Goal: Information Seeking & Learning: Learn about a topic

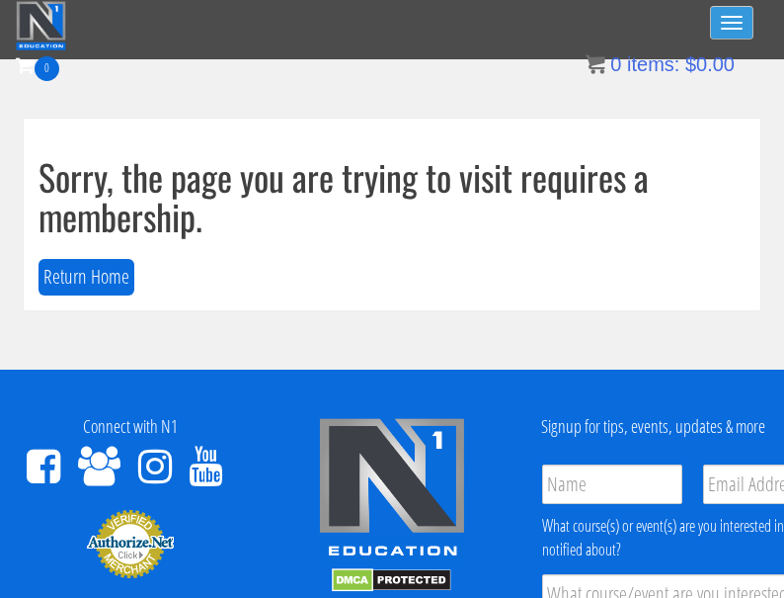
click at [721, 27] on button "Toggle navigation" at bounding box center [731, 23] width 43 height 34
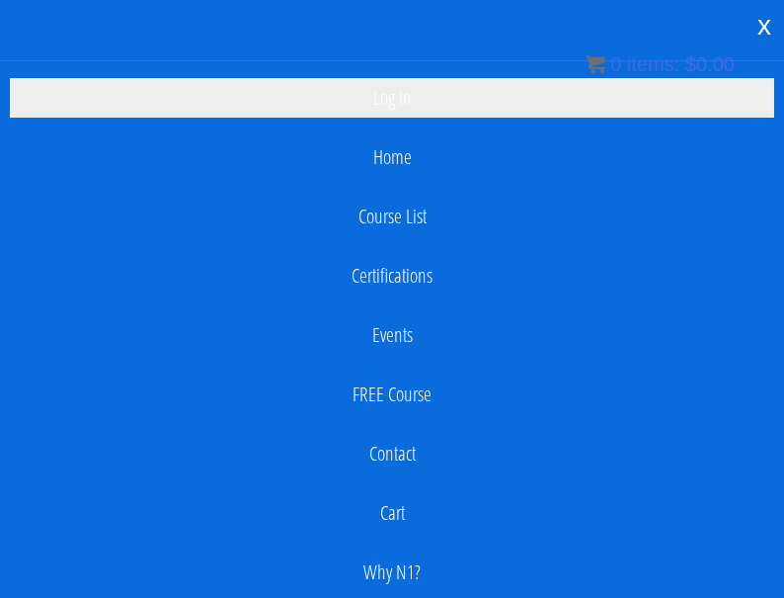
click at [366, 91] on link "Log In" at bounding box center [392, 98] width 765 height 40
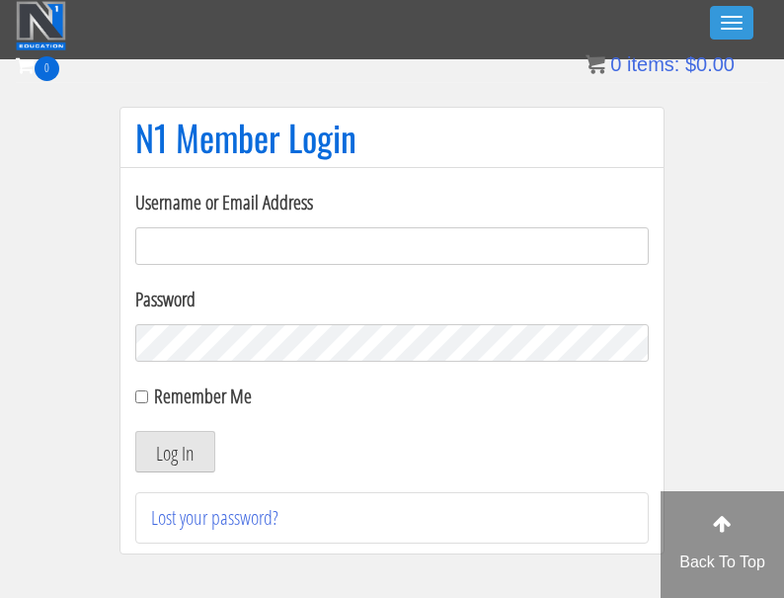
type input "apciccarino@aol.com"
click at [175, 451] on button "Log In" at bounding box center [175, 451] width 80 height 41
click at [174, 461] on button "Log In" at bounding box center [175, 451] width 80 height 41
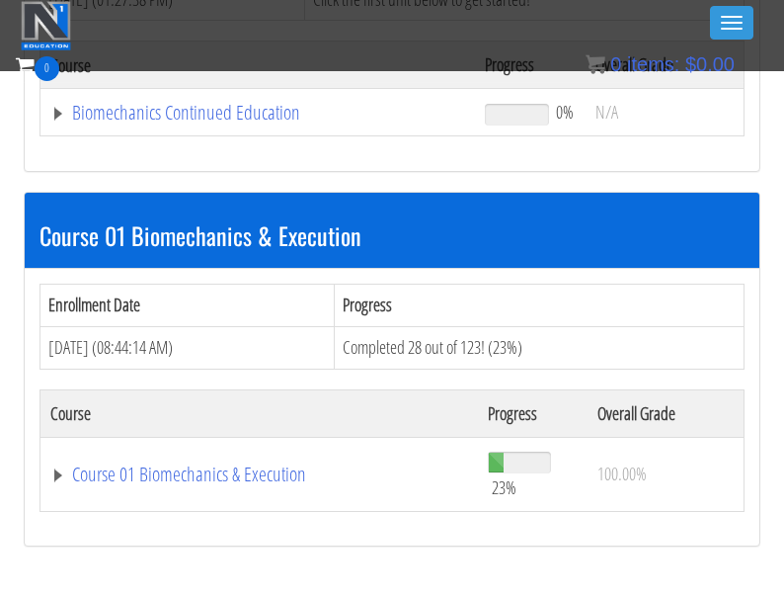
scroll to position [414, 0]
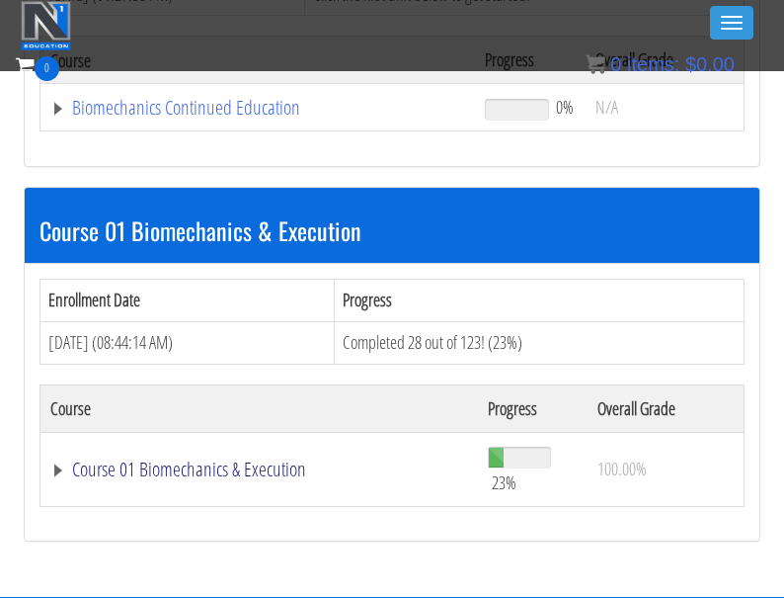
click at [196, 118] on link "Course 01 Biomechanics & Execution" at bounding box center [257, 108] width 415 height 20
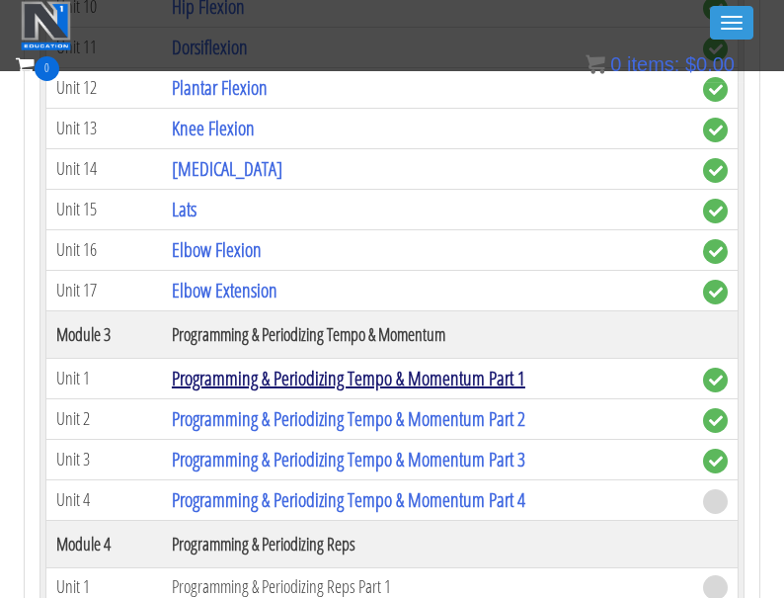
scroll to position [1778, 0]
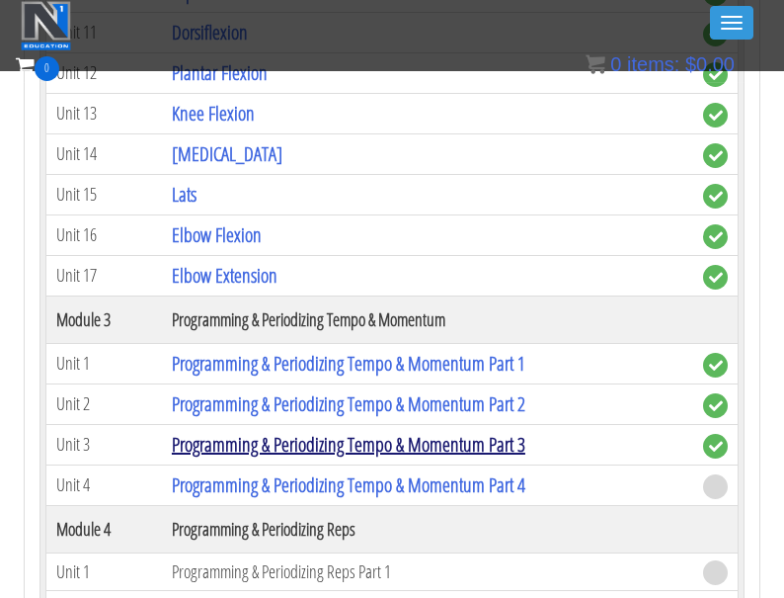
click at [211, 449] on link "Programming & Periodizing Tempo & Momentum Part 3" at bounding box center [349, 444] width 354 height 27
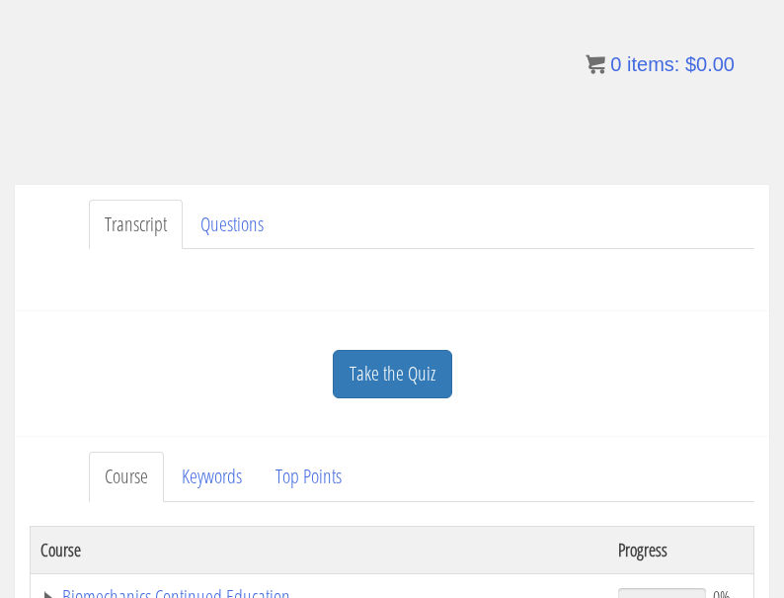
scroll to position [444, 0]
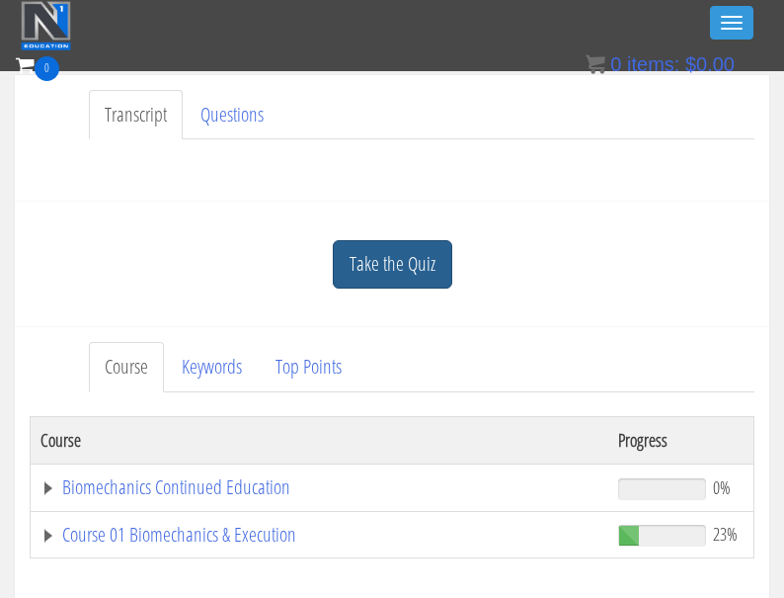
click at [404, 266] on link "Take the Quiz" at bounding box center [393, 264] width 120 height 48
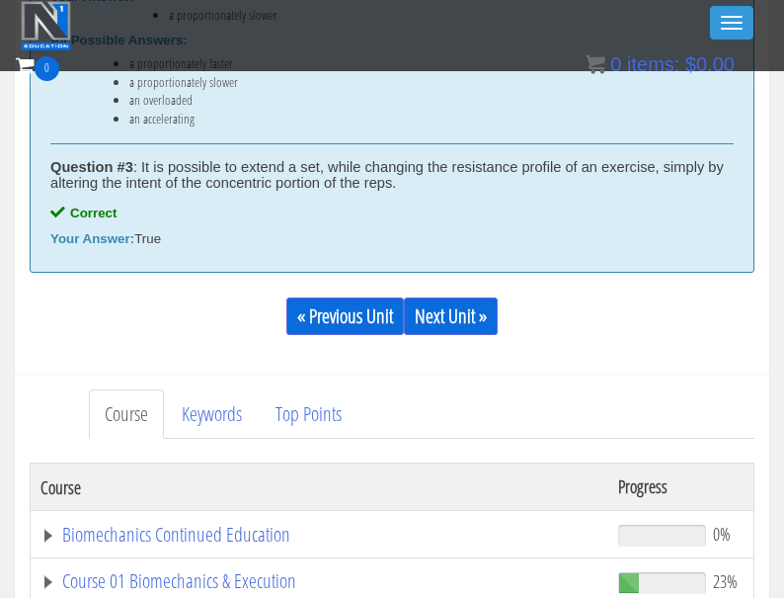
scroll to position [1148, 0]
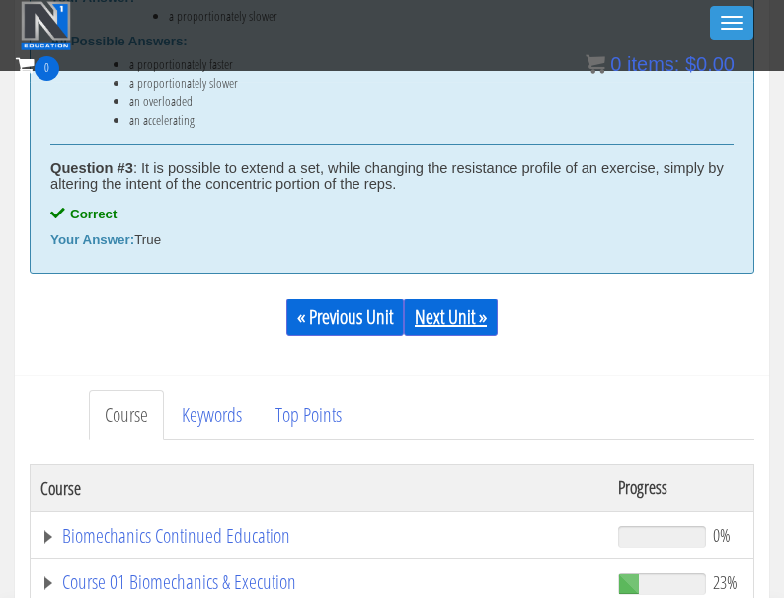
click at [459, 314] on link "Next Unit »" at bounding box center [451, 317] width 94 height 38
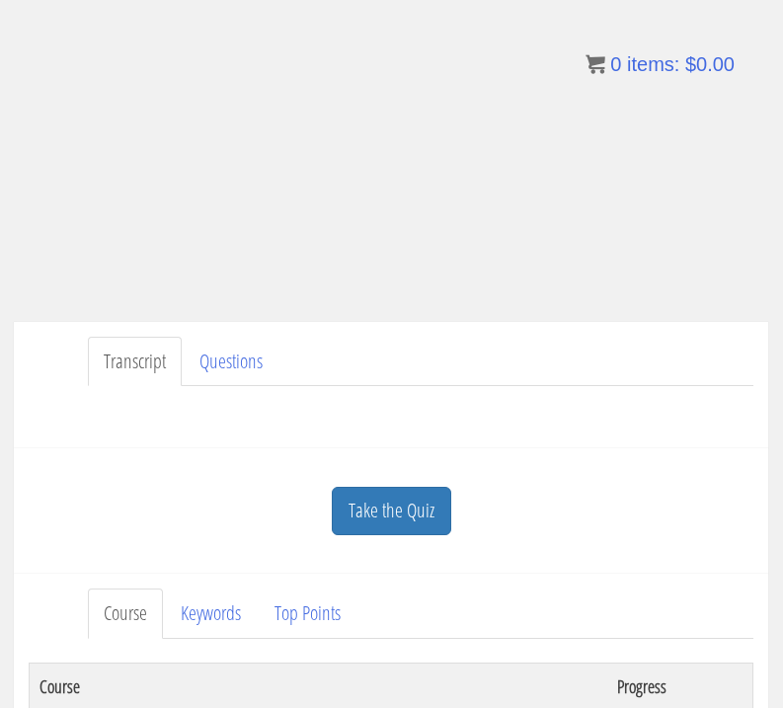
scroll to position [352, 1]
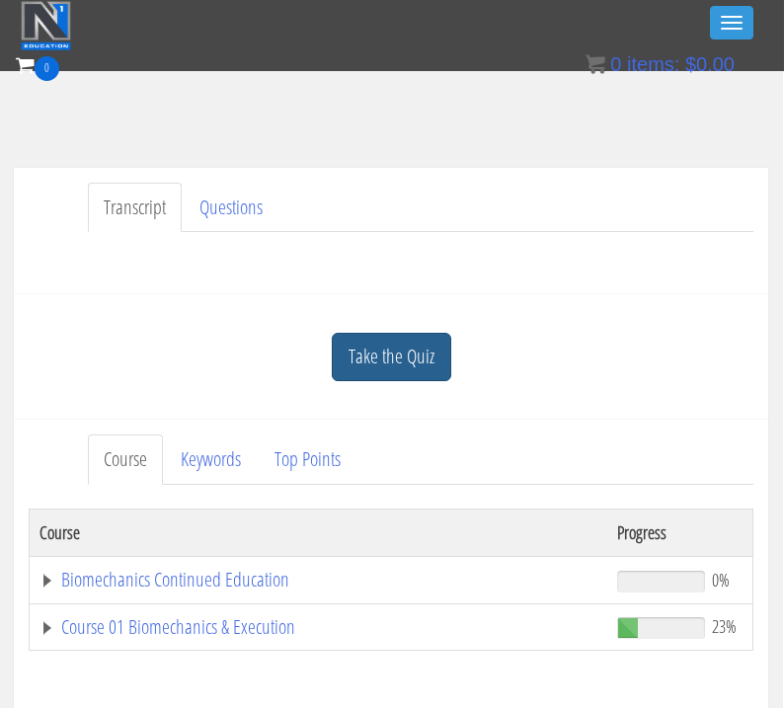
click at [401, 347] on link "Take the Quiz" at bounding box center [392, 357] width 120 height 48
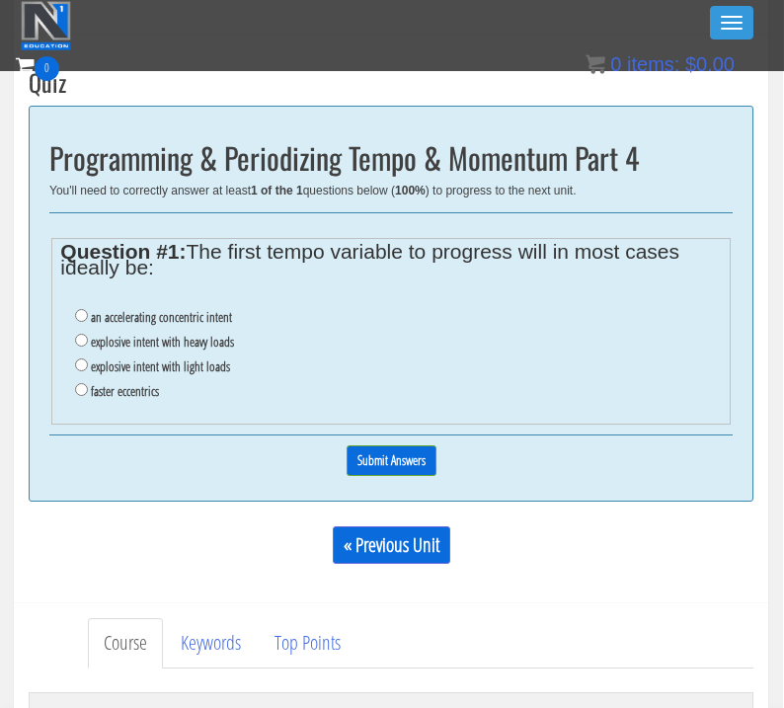
scroll to position [580, 2]
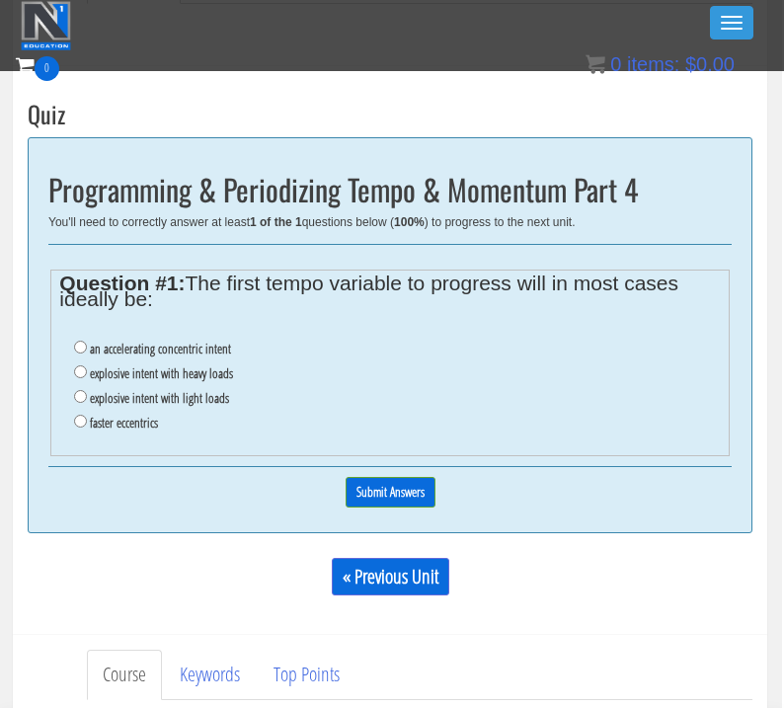
click at [79, 344] on input "an accelerating concentric intent" at bounding box center [80, 347] width 13 height 13
radio input "true"
click at [363, 478] on input "Submit Answers" at bounding box center [391, 492] width 90 height 31
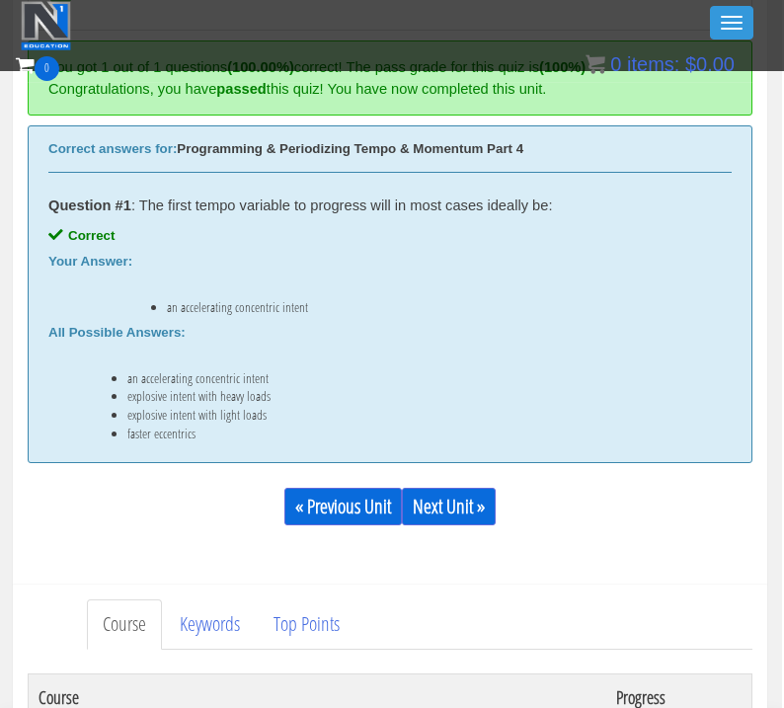
scroll to position [797, 2]
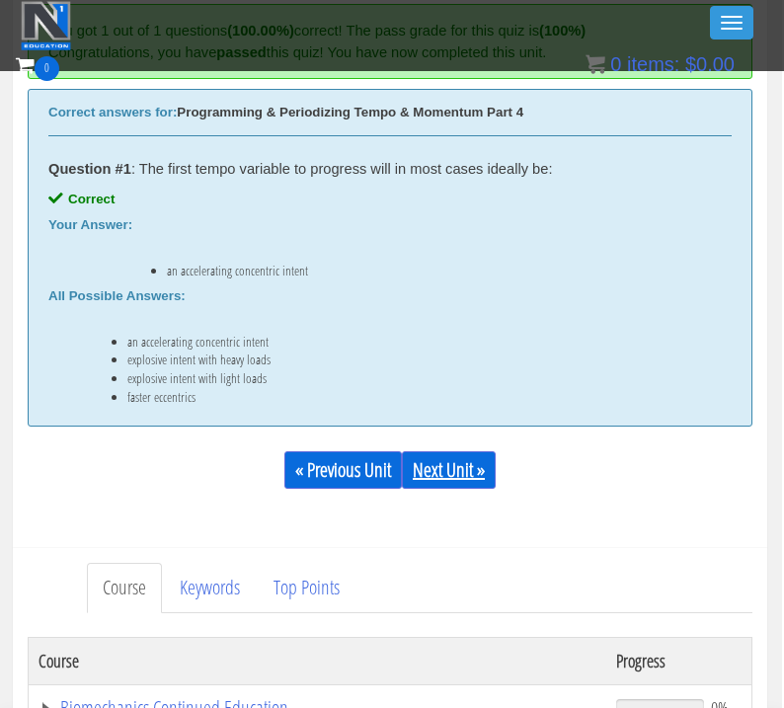
click at [447, 481] on link "Next Unit »" at bounding box center [449, 470] width 94 height 38
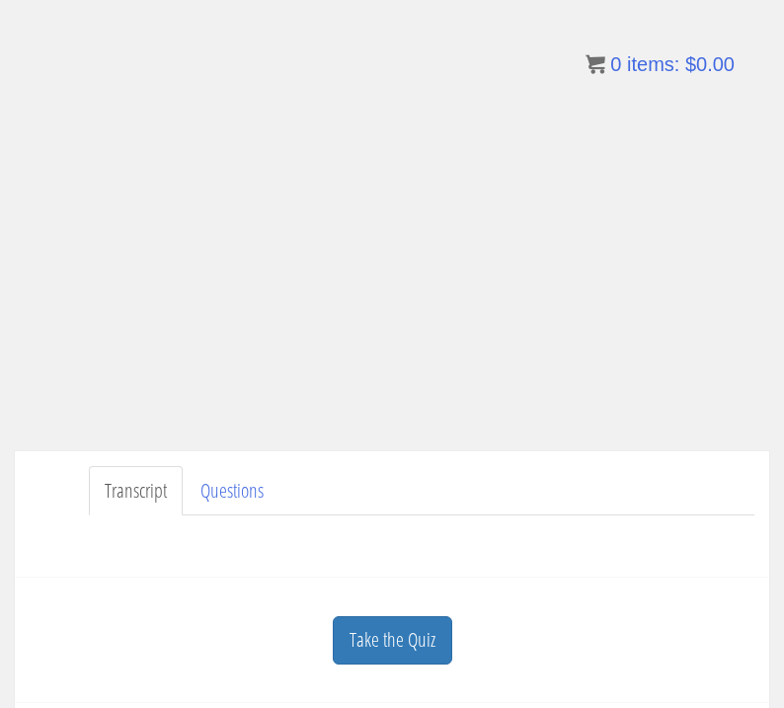
scroll to position [136, 0]
